Goal: Task Accomplishment & Management: Manage account settings

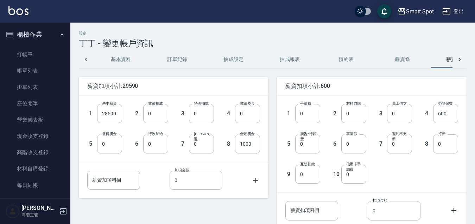
scroll to position [0, 31]
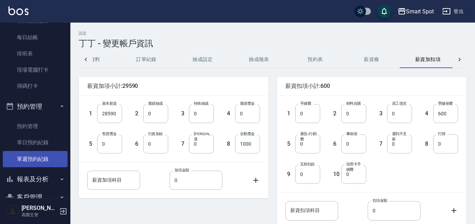
click at [49, 158] on link "單週預約紀錄" at bounding box center [35, 159] width 65 height 16
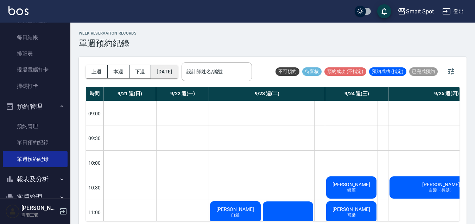
click at [178, 75] on button "[DATE]" at bounding box center [164, 71] width 27 height 13
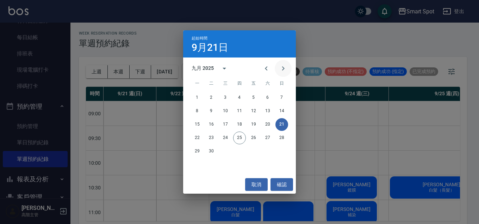
click at [283, 71] on icon "Next month" at bounding box center [283, 68] width 8 height 8
click at [241, 98] on button "2" at bounding box center [239, 97] width 13 height 13
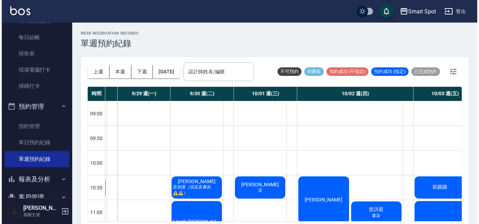
scroll to position [0, 62]
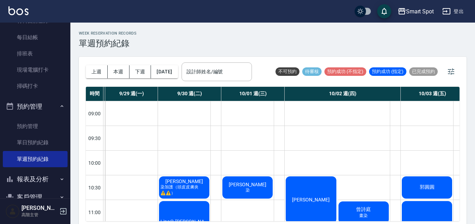
click at [371, 211] on span "曾詩庭" at bounding box center [364, 209] width 18 height 6
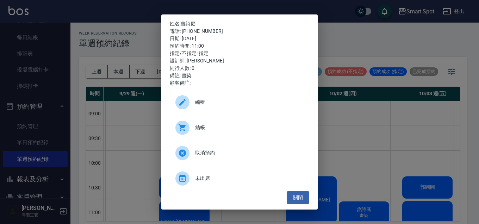
click at [182, 105] on icon at bounding box center [182, 102] width 8 height 8
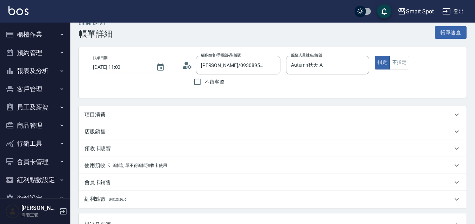
scroll to position [14, 0]
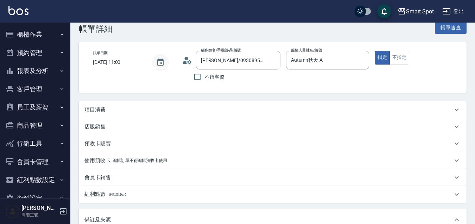
click at [161, 64] on icon "Choose date, selected date is 2025-10-02" at bounding box center [160, 61] width 6 height 7
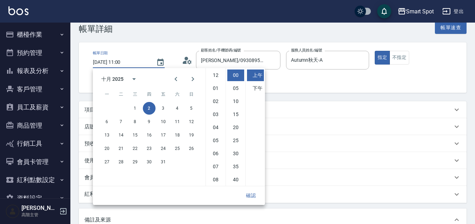
scroll to position [39, 0]
click at [217, 167] on li "10" at bounding box center [215, 166] width 17 height 12
click at [254, 196] on button "確認" at bounding box center [251, 195] width 23 height 13
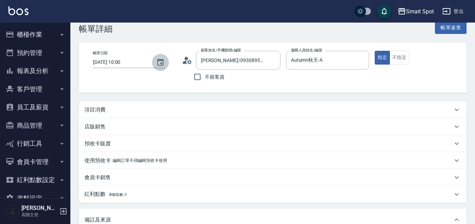
click at [160, 61] on icon "Choose date, selected date is 2025-10-02" at bounding box center [160, 61] width 6 height 7
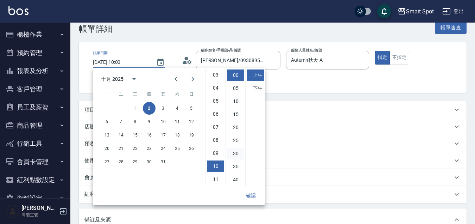
click at [235, 155] on li "30" at bounding box center [235, 153] width 17 height 12
type input "[DATE] 10:30"
click at [254, 197] on button "確認" at bounding box center [251, 195] width 23 height 13
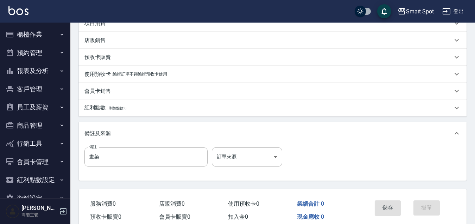
scroll to position [133, 0]
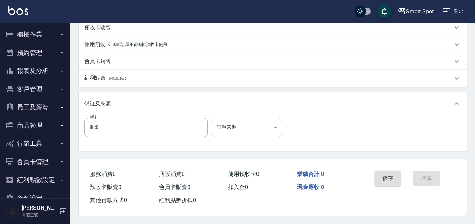
click at [386, 175] on button "儲存" at bounding box center [388, 177] width 26 height 15
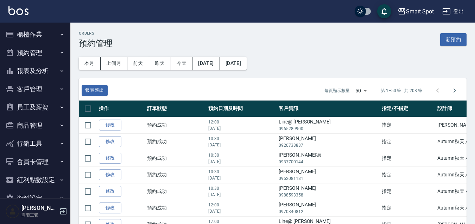
click at [59, 53] on icon "button" at bounding box center [62, 53] width 6 height 6
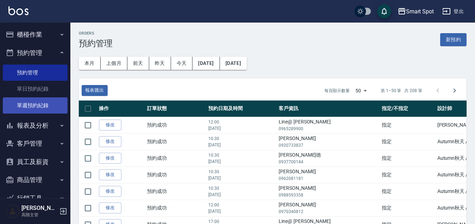
click at [50, 105] on link "單週預約紀錄" at bounding box center [35, 105] width 65 height 16
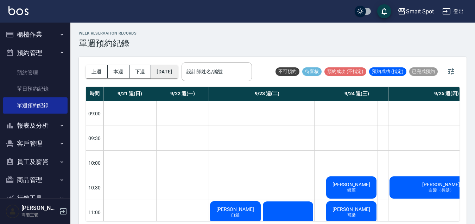
click at [178, 74] on button "[DATE]" at bounding box center [164, 71] width 27 height 13
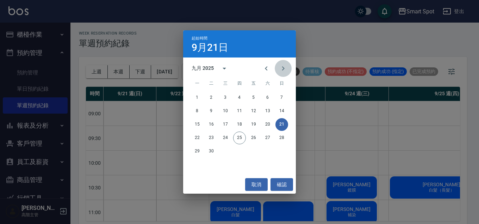
click at [284, 70] on icon "Next month" at bounding box center [283, 68] width 8 height 8
click at [242, 96] on button "2" at bounding box center [239, 97] width 13 height 13
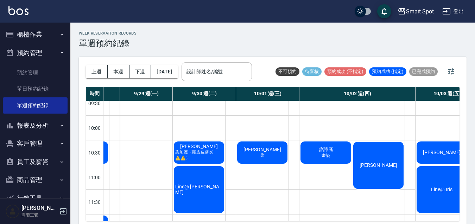
scroll to position [47, 47]
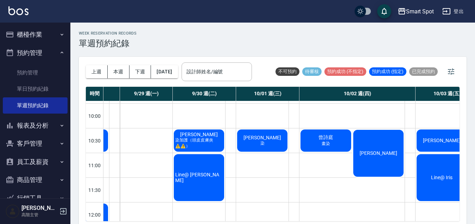
click at [279, 141] on div "[PERSON_NAME]" at bounding box center [262, 140] width 52 height 24
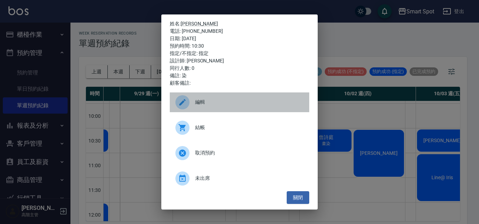
click at [183, 105] on icon at bounding box center [182, 102] width 8 height 8
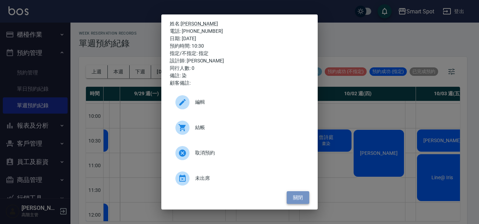
click at [297, 200] on button "關閉" at bounding box center [298, 197] width 23 height 13
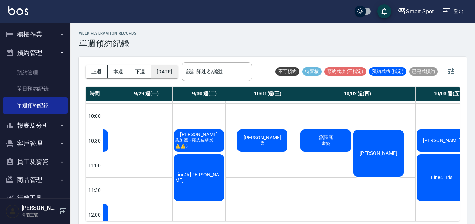
click at [177, 72] on button "[DATE]" at bounding box center [164, 71] width 27 height 13
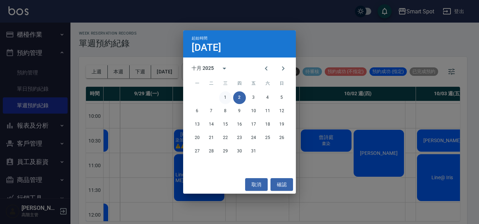
click at [226, 98] on button "1" at bounding box center [225, 97] width 13 height 13
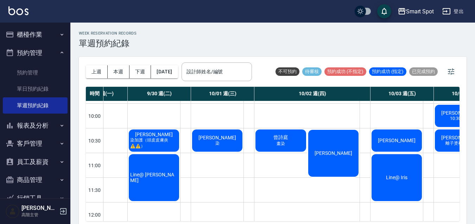
scroll to position [47, 98]
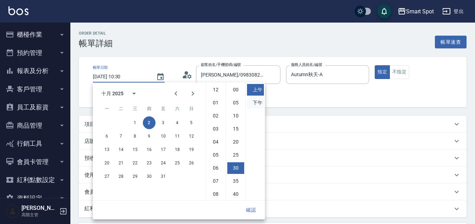
scroll to position [39, 0]
click at [258, 103] on li "下午" at bounding box center [255, 103] width 17 height 12
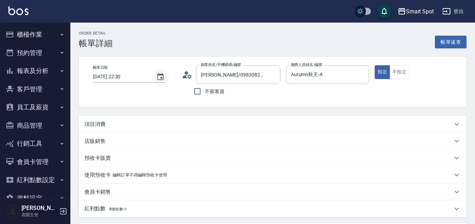
click at [159, 77] on icon "Choose date, selected date is 2025-10-02" at bounding box center [160, 76] width 6 height 7
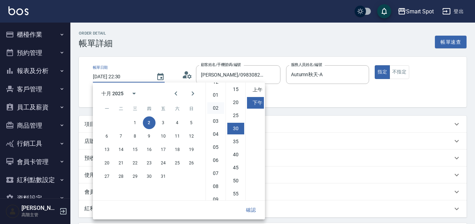
click at [219, 108] on li "02" at bounding box center [215, 108] width 17 height 12
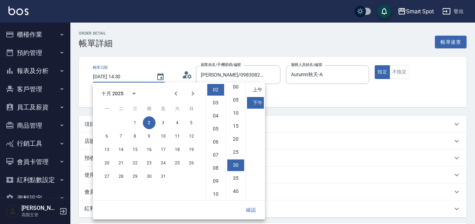
scroll to position [0, 0]
click at [237, 91] on li "00" at bounding box center [235, 90] width 17 height 12
type input "2025/10/02 14:00"
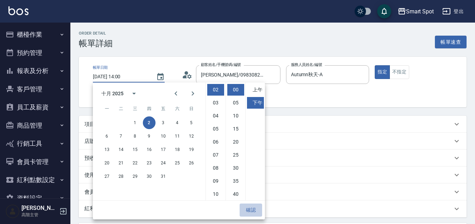
click at [252, 209] on button "確認" at bounding box center [251, 209] width 23 height 13
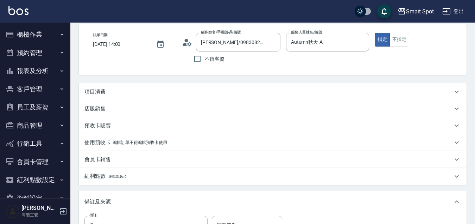
scroll to position [117, 0]
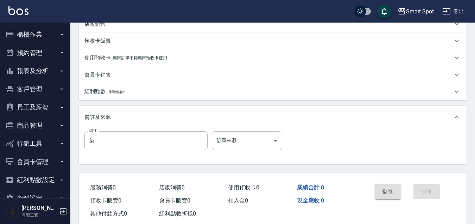
click at [384, 190] on button "儲存" at bounding box center [388, 191] width 26 height 15
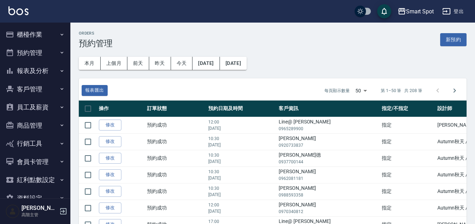
click at [46, 53] on button "預約管理" at bounding box center [35, 53] width 65 height 18
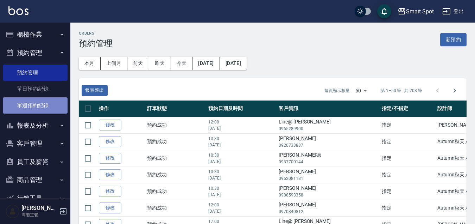
click at [48, 105] on link "單週預約紀錄" at bounding box center [35, 105] width 65 height 16
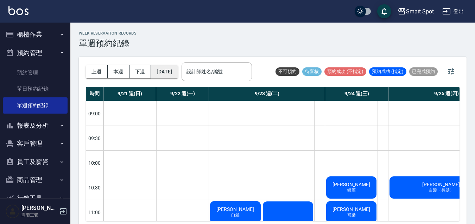
click at [177, 74] on button "[DATE]" at bounding box center [164, 71] width 27 height 13
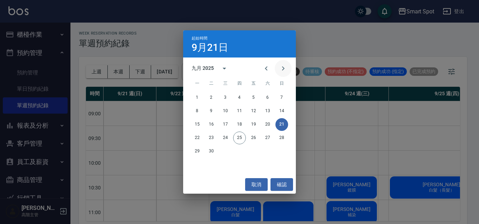
click at [285, 69] on icon "Next month" at bounding box center [283, 68] width 8 height 8
click at [240, 98] on button "2" at bounding box center [239, 97] width 13 height 13
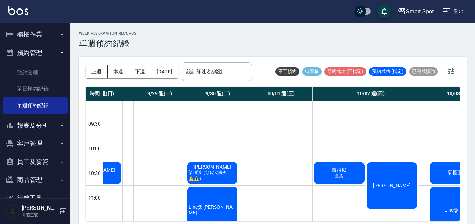
scroll to position [19, 33]
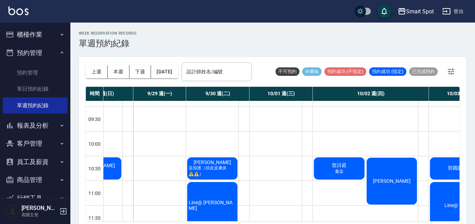
click at [380, 186] on div "[PERSON_NAME]" at bounding box center [392, 180] width 53 height 49
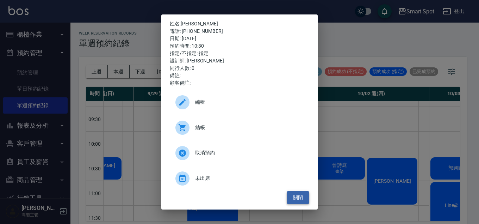
click at [298, 199] on button "關閉" at bounding box center [298, 197] width 23 height 13
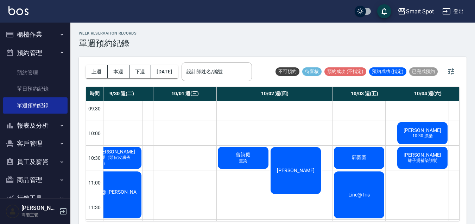
scroll to position [31, 133]
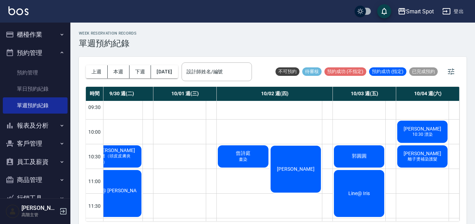
click at [359, 165] on div "[PERSON_NAME]" at bounding box center [359, 156] width 52 height 24
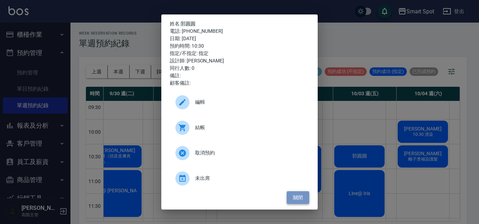
click at [297, 199] on button "關閉" at bounding box center [298, 197] width 23 height 13
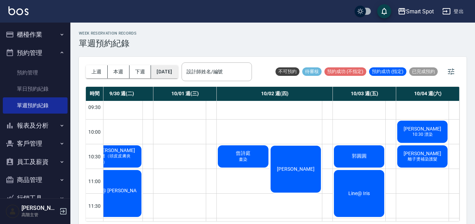
click at [174, 74] on button "[DATE]" at bounding box center [164, 71] width 27 height 13
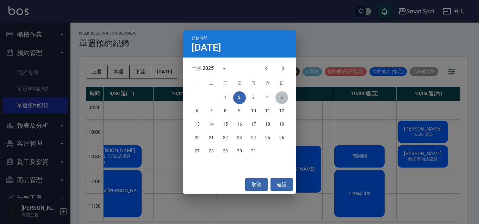
click at [280, 94] on button "5" at bounding box center [281, 97] width 13 height 13
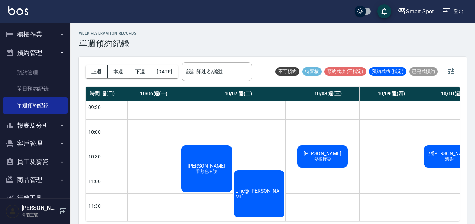
scroll to position [31, 0]
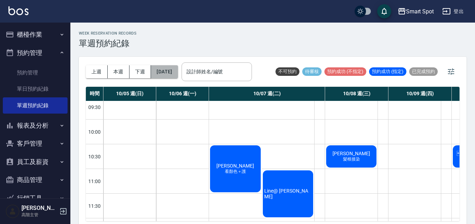
click at [166, 75] on button "2025/10/05" at bounding box center [164, 71] width 27 height 13
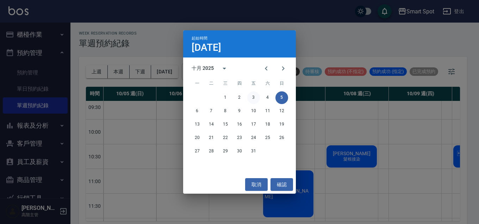
click at [253, 96] on button "3" at bounding box center [253, 97] width 13 height 13
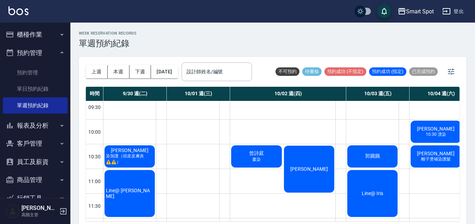
scroll to position [31, 133]
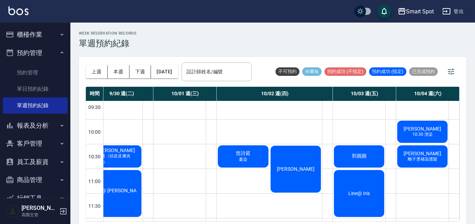
click at [367, 164] on div "[PERSON_NAME]" at bounding box center [359, 156] width 52 height 24
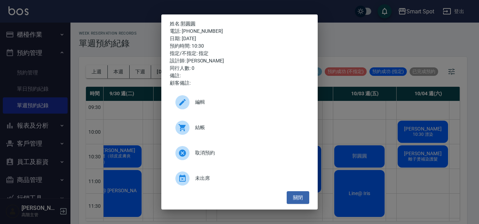
click at [182, 155] on icon at bounding box center [182, 152] width 7 height 7
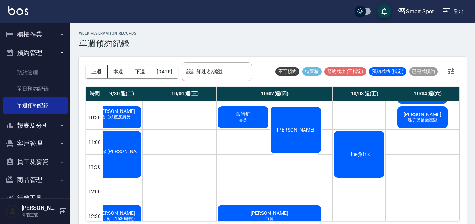
scroll to position [0, 133]
